Goal: Task Accomplishment & Management: Use online tool/utility

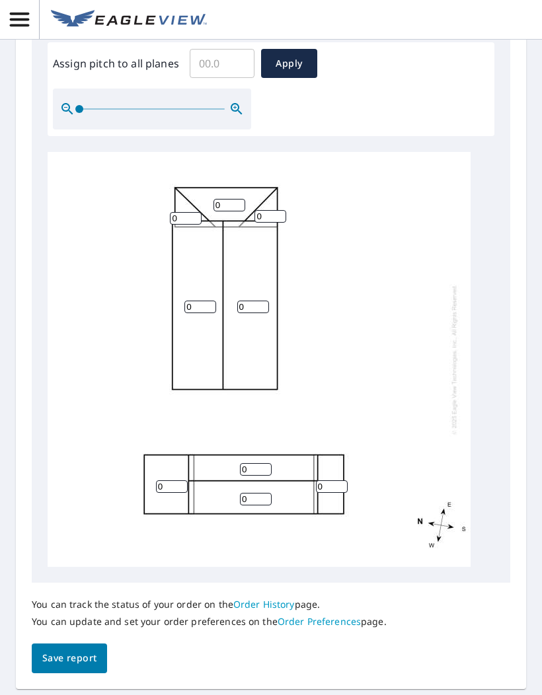
scroll to position [564, 0]
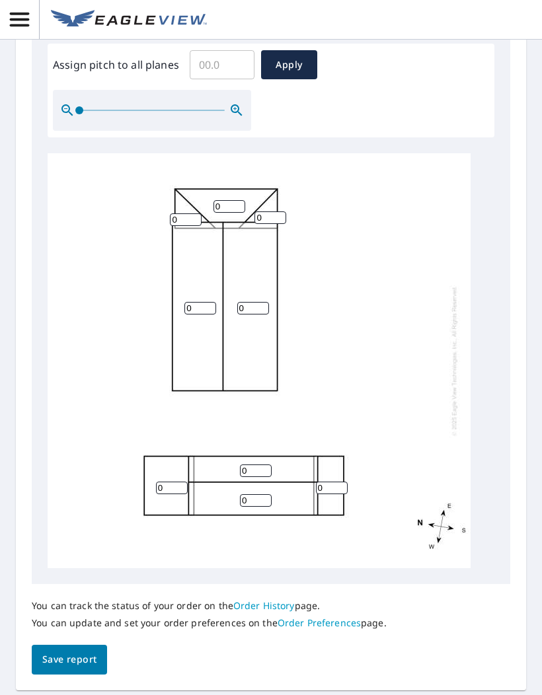
click at [206, 302] on input "0" at bounding box center [200, 308] width 32 height 13
type input "6"
click at [254, 303] on input "0" at bounding box center [253, 308] width 32 height 13
type input "6"
click at [275, 211] on input "0" at bounding box center [270, 217] width 32 height 13
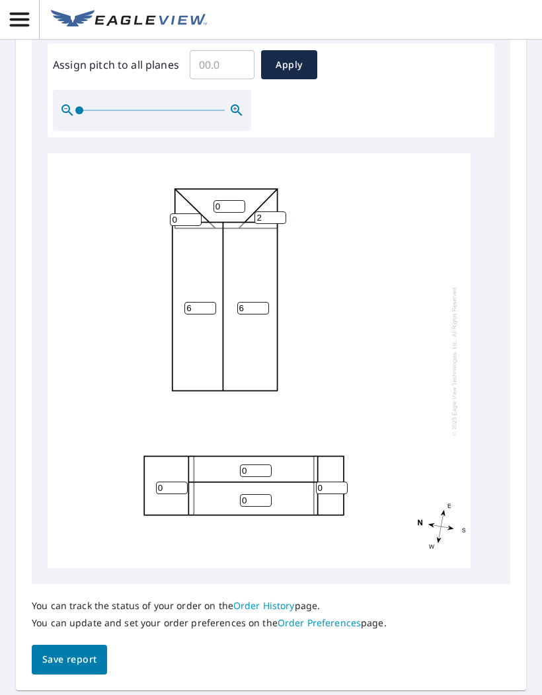
type input "2"
click at [196, 213] on input "0" at bounding box center [186, 219] width 32 height 13
type input "2"
click at [239, 200] on input "0" at bounding box center [229, 206] width 32 height 13
click at [237, 200] on input "0" at bounding box center [229, 206] width 32 height 13
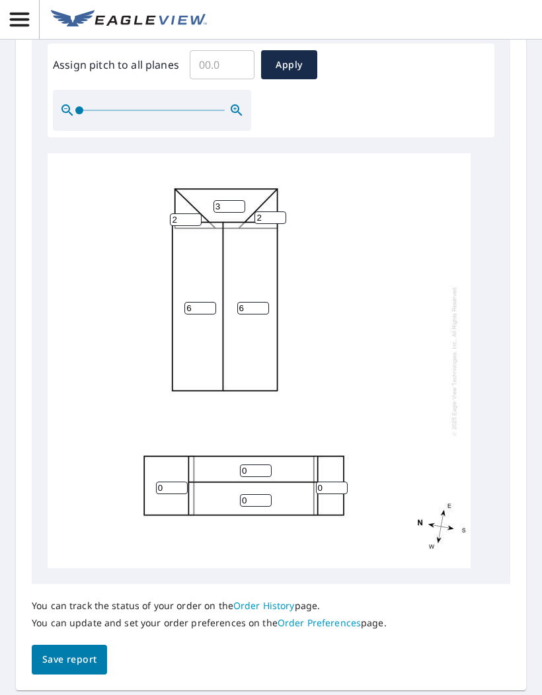
type input "3"
click at [404, 365] on div "6 6 0 0 0 3 0 2 2" at bounding box center [259, 360] width 423 height 415
click at [81, 651] on span "Save report" at bounding box center [69, 659] width 54 height 17
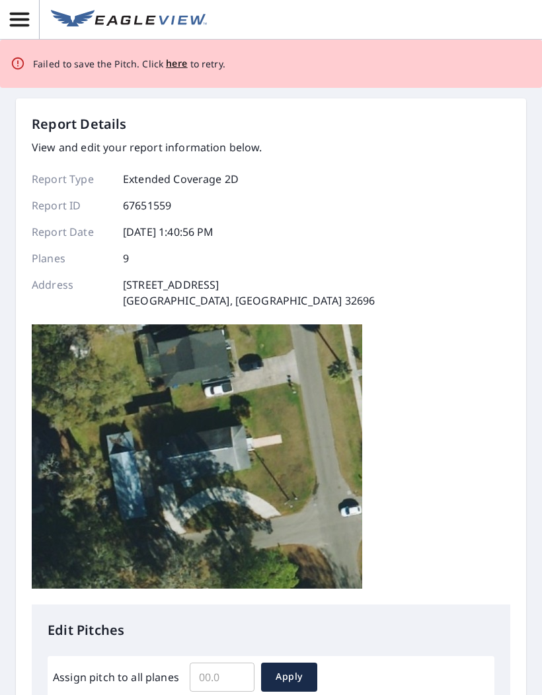
scroll to position [0, 0]
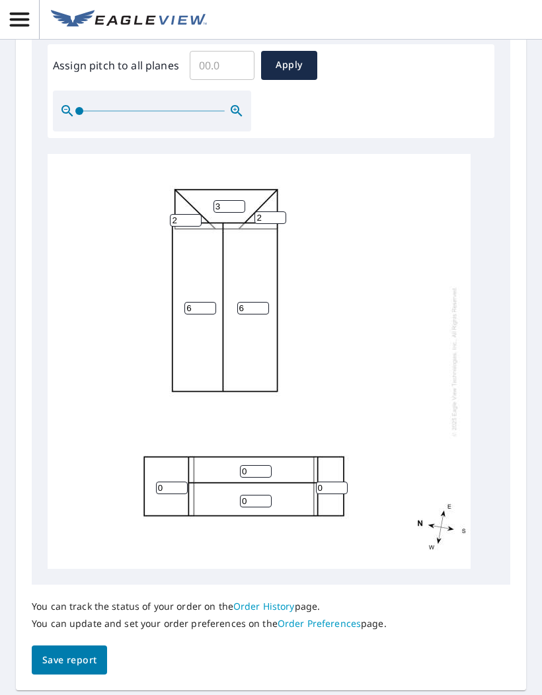
click at [69, 652] on span "Save report" at bounding box center [69, 660] width 54 height 17
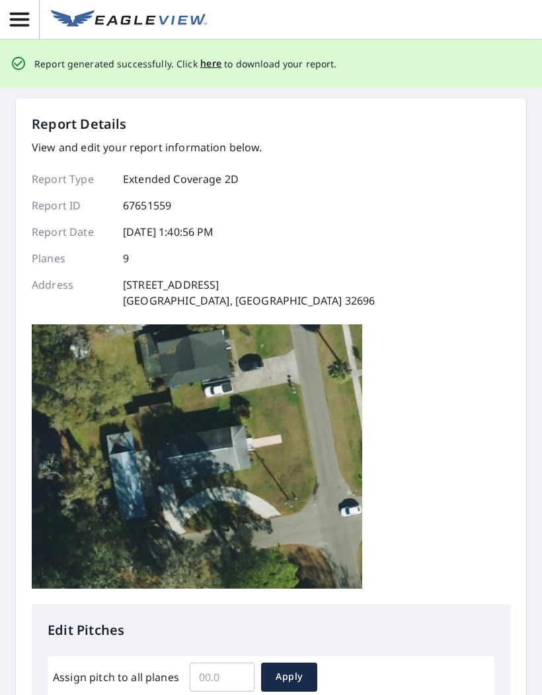
click at [211, 62] on span "here" at bounding box center [211, 64] width 22 height 17
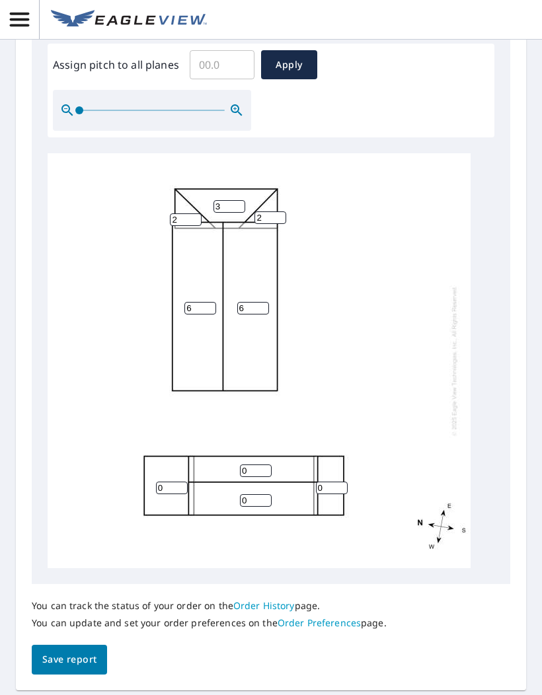
scroll to position [564, 0]
click at [73, 651] on span "Save report" at bounding box center [69, 659] width 54 height 17
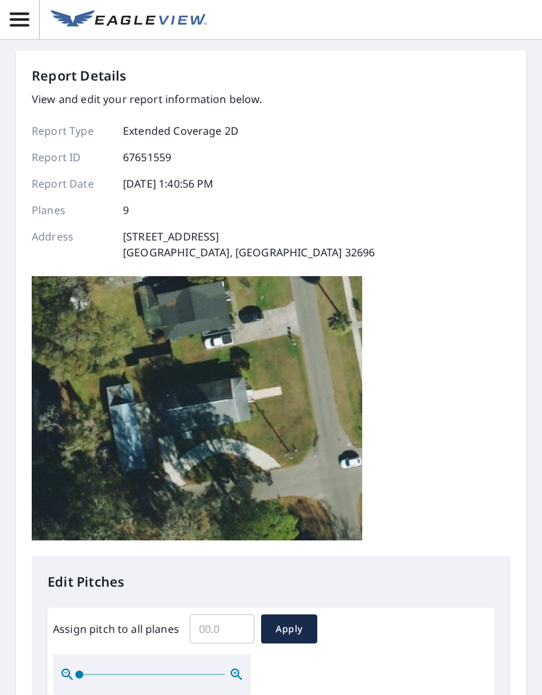
scroll to position [0, 0]
